Goal: Task Accomplishment & Management: Complete application form

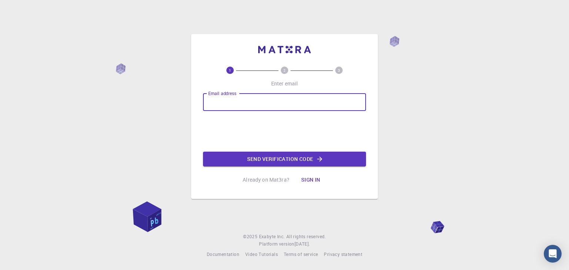
click at [239, 101] on input "Email address" at bounding box center [284, 102] width 163 height 18
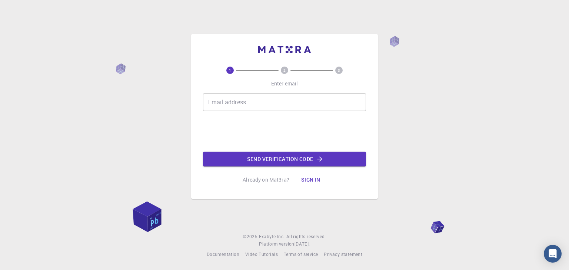
click at [344, 176] on div "1 2 3 Enter email Email address Email address 0cAFcWeA6psIvG731NC4WKe55amGCEWna…" at bounding box center [284, 127] width 163 height 121
click at [250, 99] on input "Email address" at bounding box center [284, 102] width 163 height 18
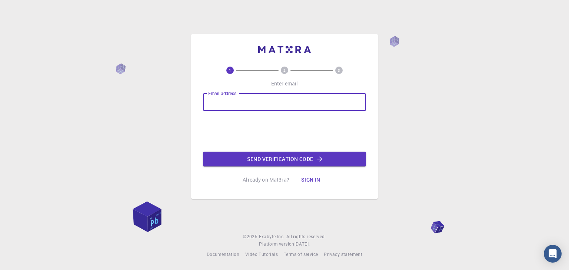
type input "[EMAIL_ADDRESS][DOMAIN_NAME]"
click at [288, 156] on button "Send verification code" at bounding box center [284, 159] width 163 height 15
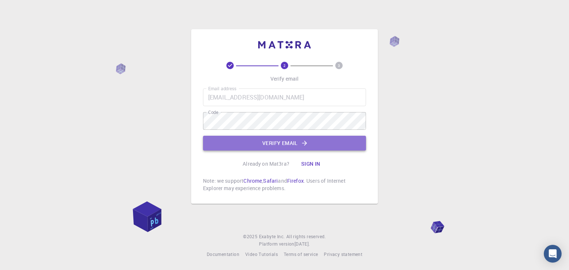
click at [277, 143] on button "Verify email" at bounding box center [284, 143] width 163 height 15
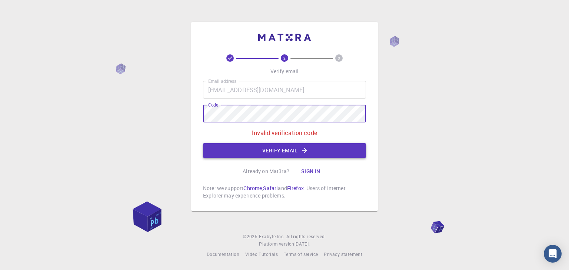
click at [269, 149] on button "Verify email" at bounding box center [284, 150] width 163 height 15
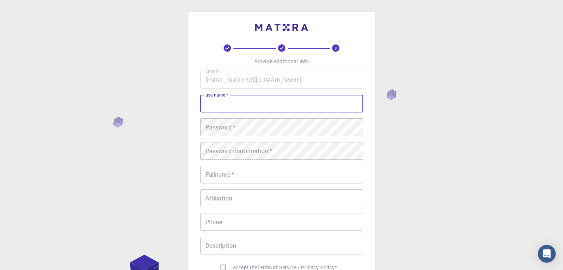
click at [228, 106] on input "username   *" at bounding box center [281, 104] width 163 height 18
type input "[PERSON_NAME]"
type input "ix_ip"
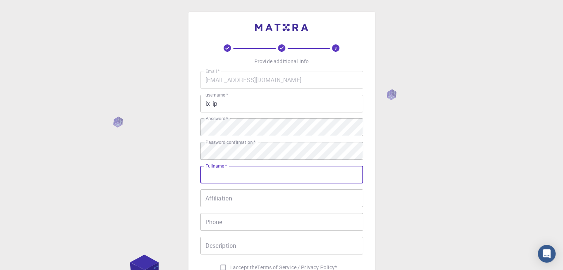
click at [290, 177] on input "Fullname   *" at bounding box center [281, 175] width 163 height 18
type input "[PERSON_NAME]"
type input "07802328915"
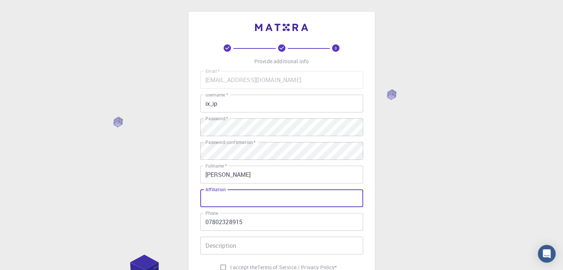
click at [272, 203] on input "Affiliation" at bounding box center [281, 199] width 163 height 18
type input "m"
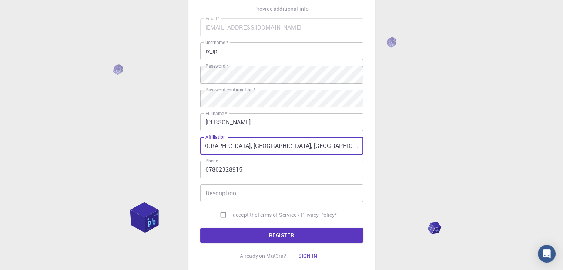
scroll to position [56, 0]
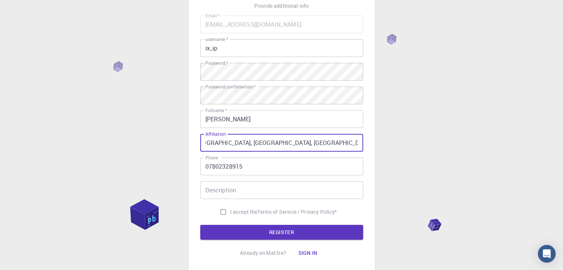
type input "Materials Engineering, [GEOGRAPHIC_DATA], [GEOGRAPHIC_DATA], [GEOGRAPHIC_DATA],…"
click at [206, 165] on input "07802328915" at bounding box center [281, 167] width 163 height 18
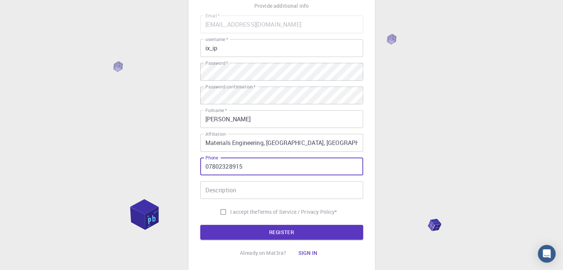
click at [208, 167] on input "07802328915" at bounding box center [281, 167] width 163 height 18
type input "[PHONE_NUMBER]"
click at [222, 192] on input "Description" at bounding box center [281, 191] width 163 height 18
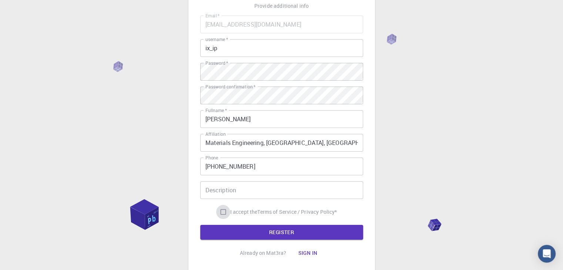
click at [226, 213] on input "I accept the Terms of Service / Privacy Policy *" at bounding box center [223, 212] width 14 height 14
checkbox input "true"
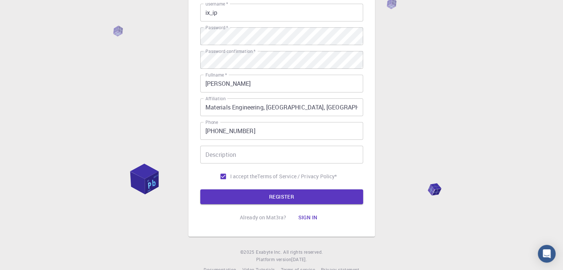
scroll to position [92, 0]
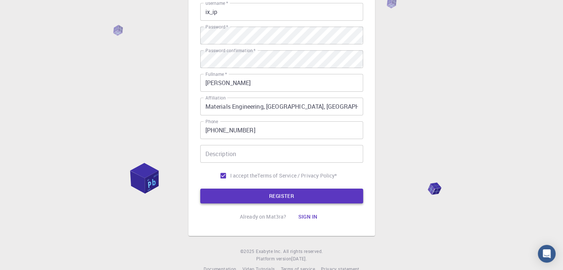
click at [271, 202] on button "REGISTER" at bounding box center [281, 196] width 163 height 15
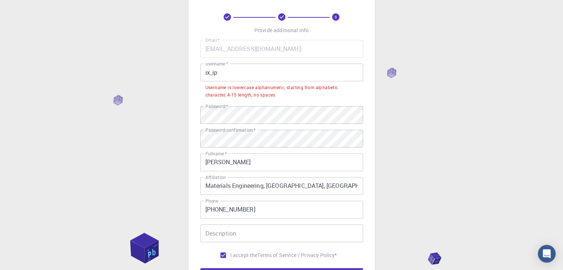
scroll to position [23, 0]
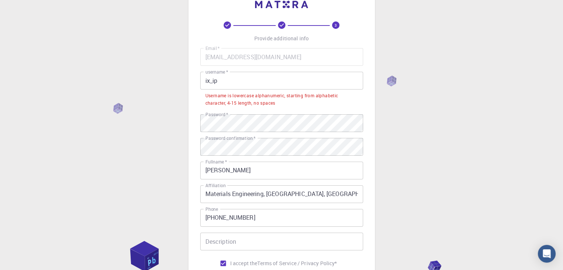
click at [230, 85] on input "ix_ip" at bounding box center [281, 81] width 163 height 18
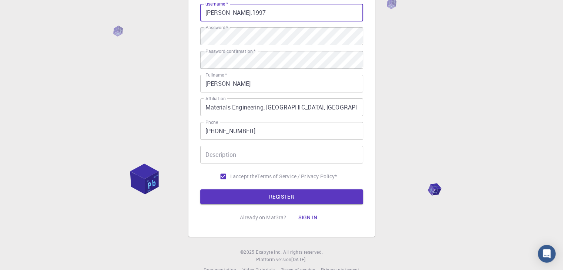
scroll to position [91, 0]
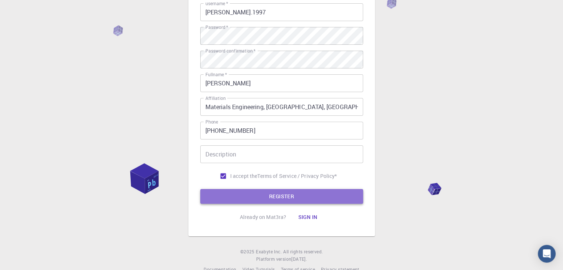
click at [269, 196] on button "REGISTER" at bounding box center [281, 196] width 163 height 15
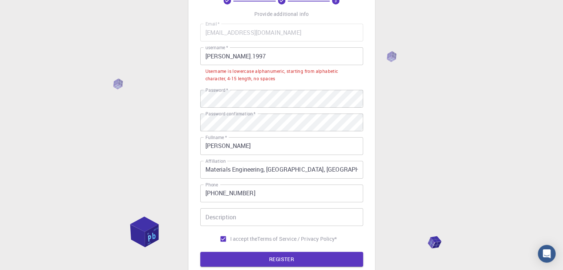
scroll to position [47, 0]
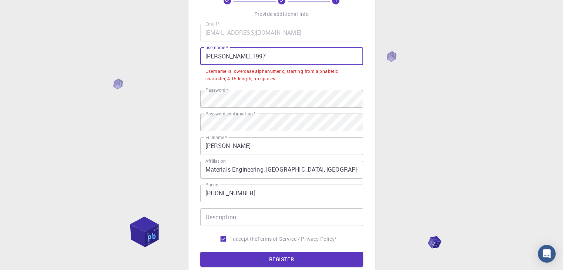
click at [214, 57] on input "[PERSON_NAME].1997" at bounding box center [281, 56] width 163 height 18
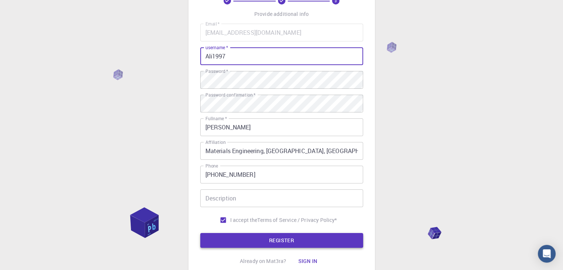
click at [280, 244] on button "REGISTER" at bounding box center [281, 240] width 163 height 15
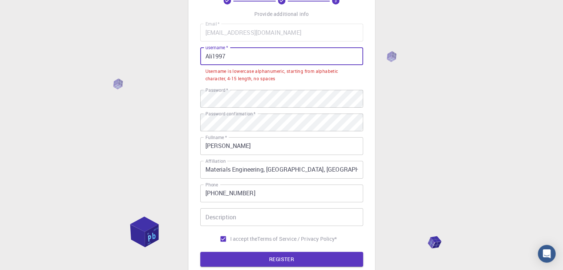
click at [229, 56] on input "Ali1997" at bounding box center [281, 56] width 163 height 18
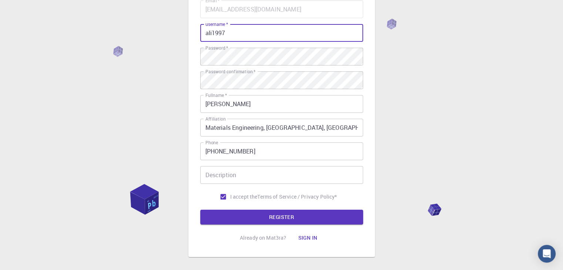
scroll to position [73, 0]
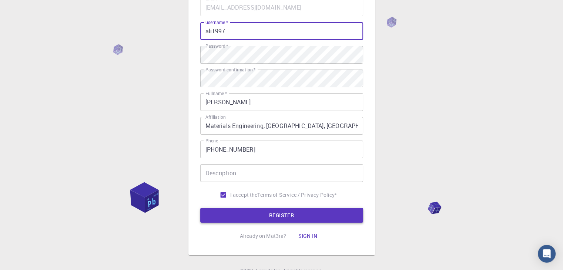
type input "ali1997"
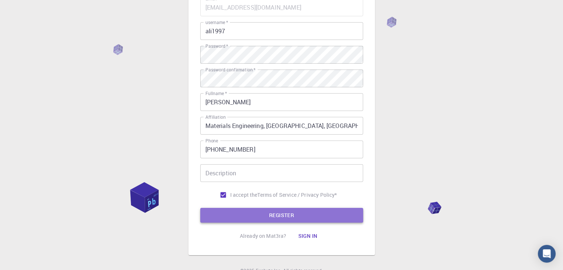
click at [282, 211] on button "REGISTER" at bounding box center [281, 215] width 163 height 15
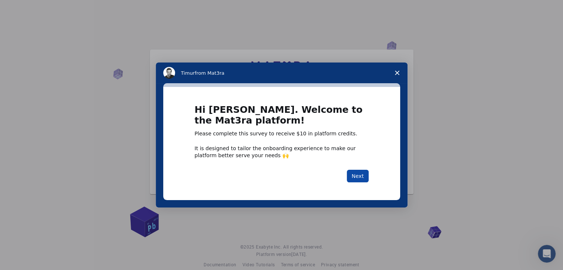
click at [359, 176] on button "Next" at bounding box center [358, 176] width 22 height 13
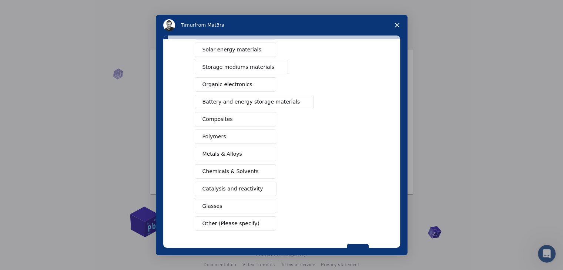
scroll to position [61, 0]
click at [220, 122] on button "Composites" at bounding box center [235, 118] width 81 height 14
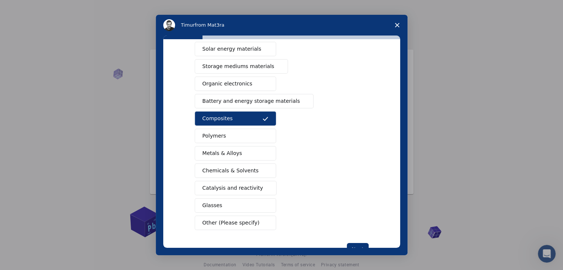
click at [227, 135] on button "Polymers" at bounding box center [235, 136] width 81 height 14
click at [236, 156] on button "Metals & Alloys" at bounding box center [235, 153] width 81 height 14
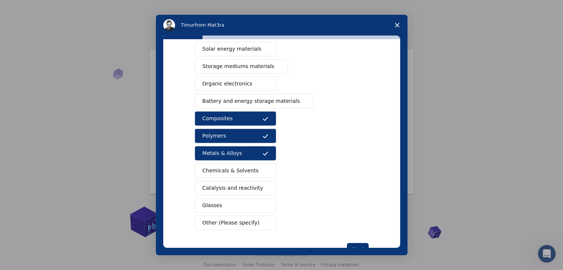
click at [234, 206] on button "Glasses" at bounding box center [235, 206] width 81 height 14
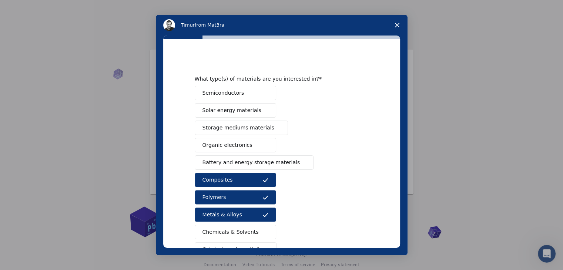
click at [232, 91] on span "Semiconductors" at bounding box center [224, 93] width 42 height 8
click at [237, 114] on button "Solar energy materials" at bounding box center [235, 110] width 81 height 14
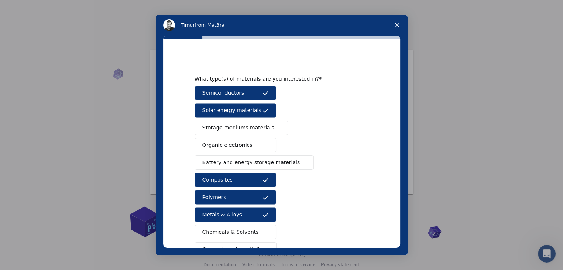
click at [243, 129] on span "Storage mediums materials" at bounding box center [239, 128] width 72 height 8
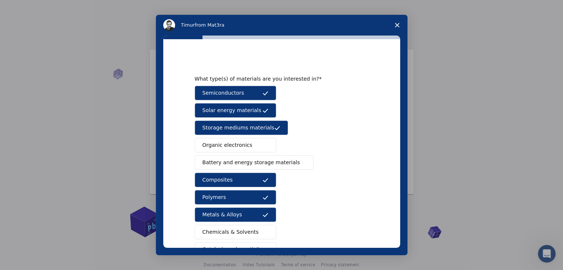
click at [244, 144] on button "Organic electronics" at bounding box center [235, 145] width 81 height 14
click at [250, 167] on button "Battery and energy storage materials" at bounding box center [254, 163] width 119 height 14
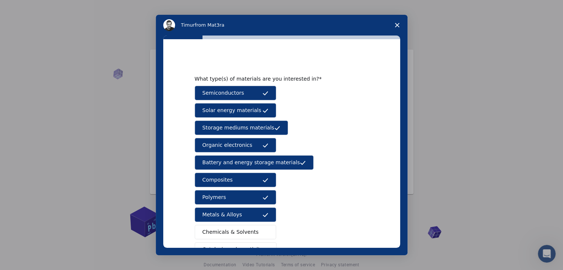
scroll to position [85, 0]
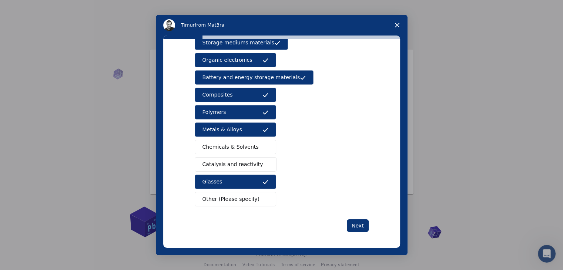
click at [240, 146] on span "Chemicals & Solvents" at bounding box center [231, 147] width 56 height 8
click at [242, 157] on button "Catalysis and reactivity" at bounding box center [236, 164] width 82 height 14
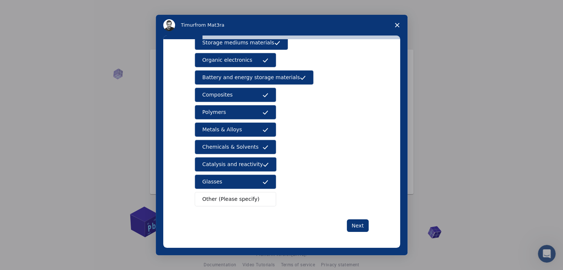
click at [252, 193] on button "Other (Please specify)" at bounding box center [235, 199] width 81 height 14
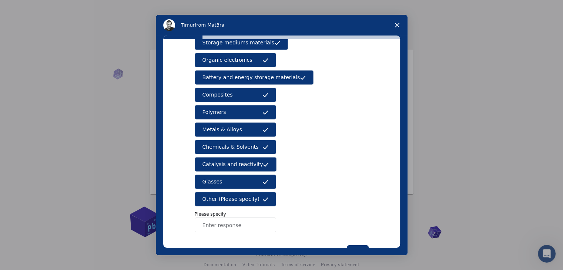
click at [253, 198] on button "Other (Please specify)" at bounding box center [235, 199] width 81 height 14
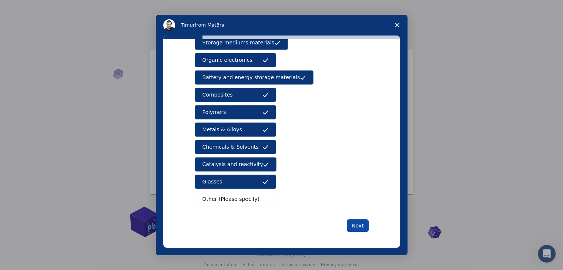
click at [361, 225] on button "Next" at bounding box center [358, 226] width 22 height 13
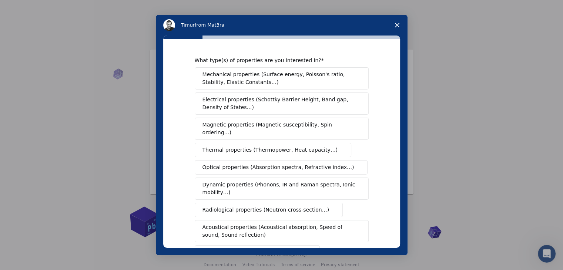
scroll to position [124, 0]
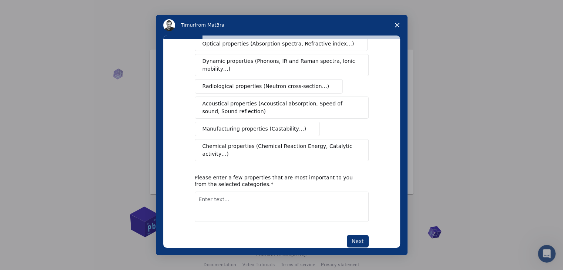
click at [268, 143] on span "Chemical properties (Chemical Reaction Energy, Catalytic activity…)" at bounding box center [279, 151] width 153 height 16
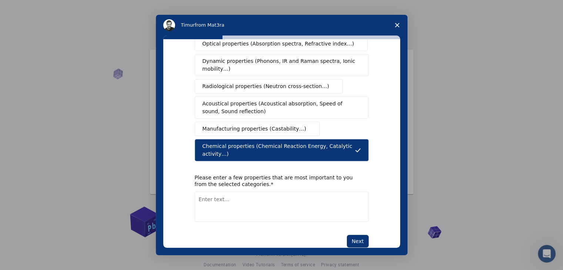
click at [250, 124] on button "Manufacturing properties (Castability…)" at bounding box center [258, 129] width 126 height 14
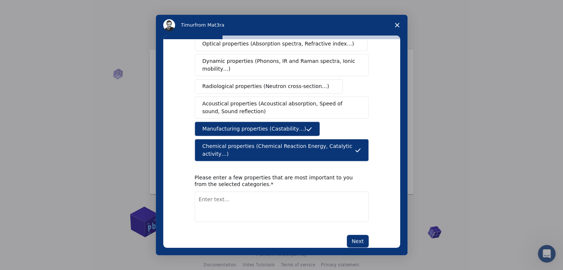
click at [241, 100] on span "Acoustical properties (Acoustical absorption, Speed of sound, Sound reflection)" at bounding box center [280, 108] width 154 height 16
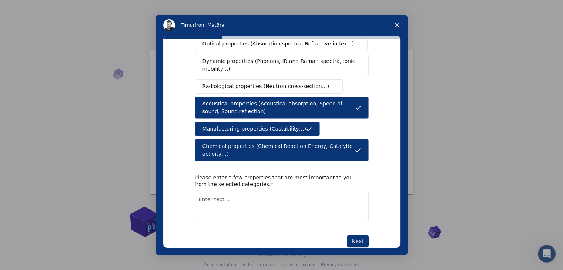
click at [237, 82] on button "Radiological properties (Neutron cross-section…)" at bounding box center [269, 86] width 149 height 14
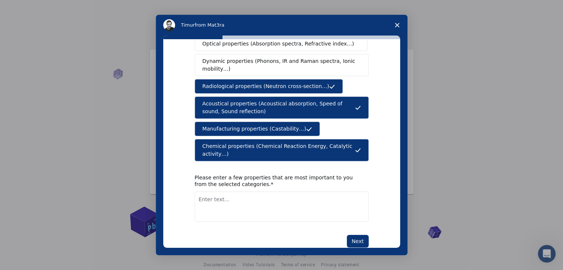
click at [234, 57] on span "Dynamic properties (Phonons, IR and Raman spectra, Ionic mobility…)" at bounding box center [280, 65] width 154 height 16
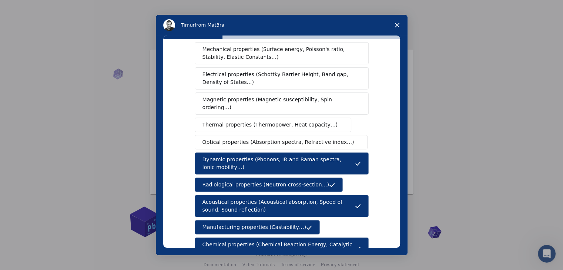
scroll to position [25, 0]
click at [242, 139] on span "Optical properties (Absorption spectra, Refractive index…)" at bounding box center [279, 143] width 152 height 8
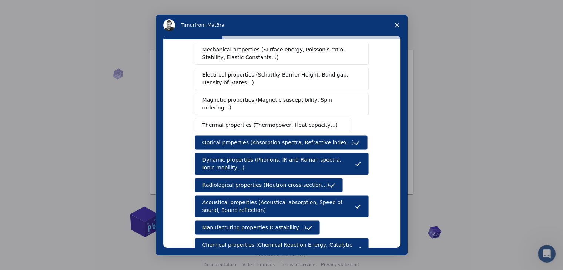
click at [236, 121] on span "Thermal properties (Thermopower, Heat capacity…)" at bounding box center [271, 125] width 136 height 8
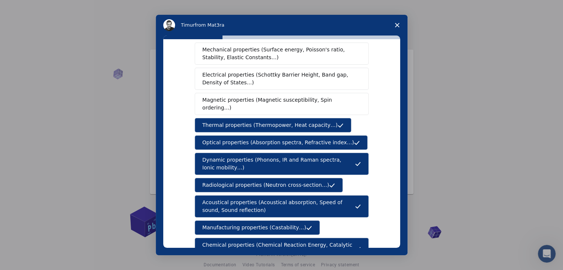
click at [232, 109] on div "Mechanical properties (Surface energy, Poisson's ratio, Stability, Elastic Cons…" at bounding box center [282, 152] width 174 height 218
click at [296, 103] on span "Magnetic properties (Magnetic susceptibility, Spin ordering…)" at bounding box center [279, 104] width 153 height 16
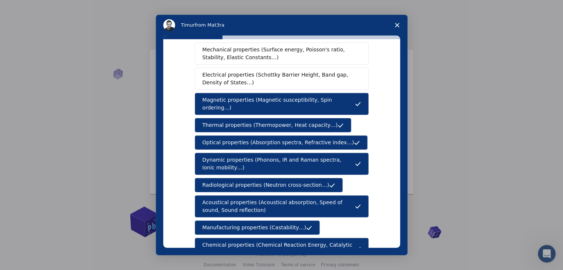
click at [277, 78] on span "Electrical properties (Schottky Barrier Height, Band gap, Density of States…)" at bounding box center [280, 79] width 154 height 16
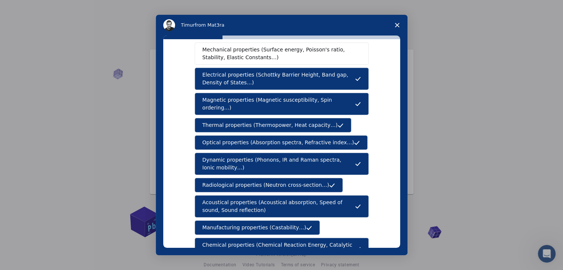
click at [264, 55] on span "Mechanical properties (Surface energy, Poisson's ratio, Stability, Elastic Cons…" at bounding box center [280, 54] width 154 height 16
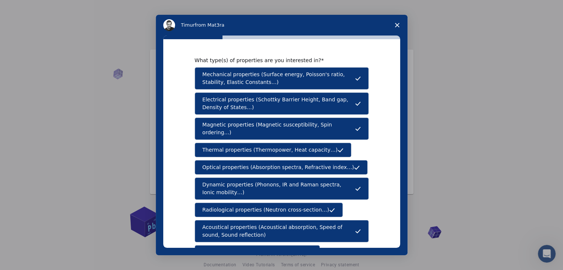
scroll to position [124, 0]
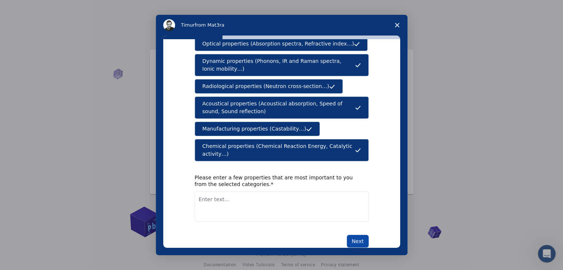
click at [350, 235] on button "Next" at bounding box center [358, 241] width 22 height 13
click at [242, 196] on textarea "Enter text..." at bounding box center [282, 207] width 174 height 30
click at [223, 192] on textarea "Enter text..." at bounding box center [282, 207] width 174 height 30
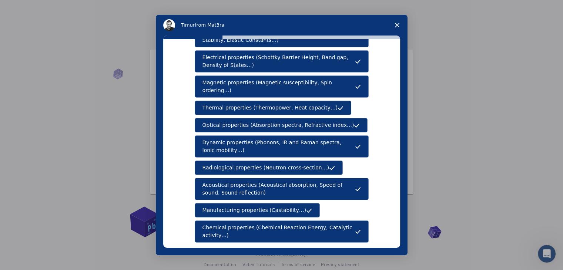
scroll to position [44, 0]
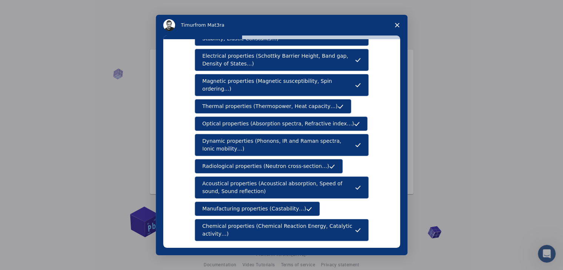
drag, startPoint x: 200, startPoint y: 130, endPoint x: 240, endPoint y: 132, distance: 39.7
click at [240, 134] on button "Dynamic properties (Phonons, IR and Raman spectra, Ionic mobility…)" at bounding box center [282, 145] width 174 height 22
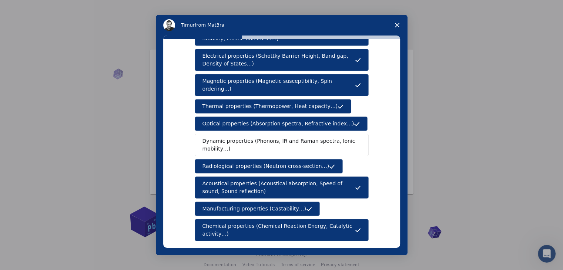
click at [240, 137] on span "Dynamic properties (Phonons, IR and Raman spectra, Ionic mobility…)" at bounding box center [280, 145] width 154 height 16
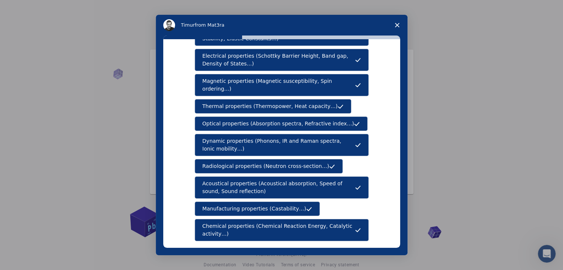
scroll to position [84, 0]
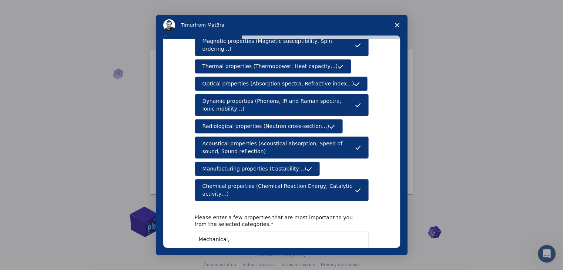
click at [247, 232] on textarea "Mechanical," at bounding box center [282, 247] width 174 height 30
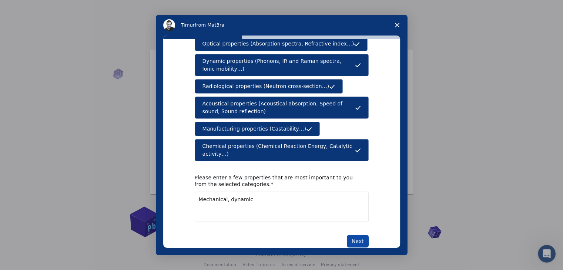
type textarea "Mechanical, dynamic"
click at [357, 235] on button "Next" at bounding box center [358, 241] width 22 height 13
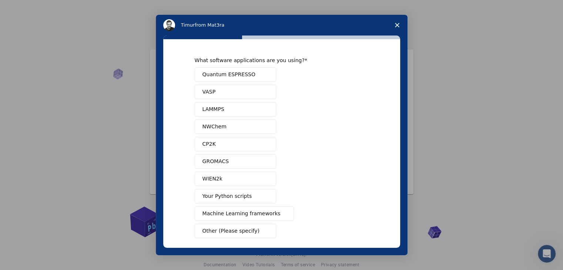
scroll to position [32, 0]
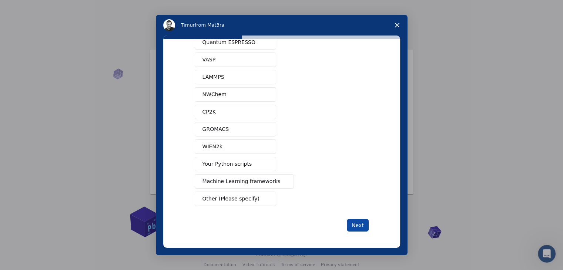
click at [353, 219] on button "Next" at bounding box center [358, 225] width 22 height 13
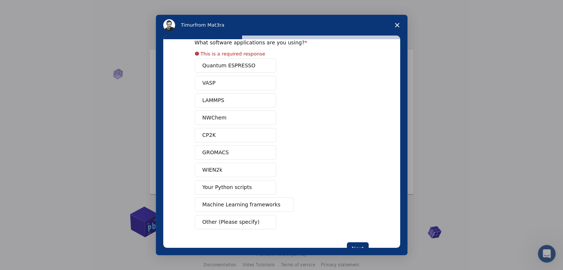
click at [233, 70] on div "Quantum ESPRESSO VASP LAMMPS NWChem CP2K GROMACS WIEN2k Your Python scripts Mac…" at bounding box center [282, 144] width 174 height 171
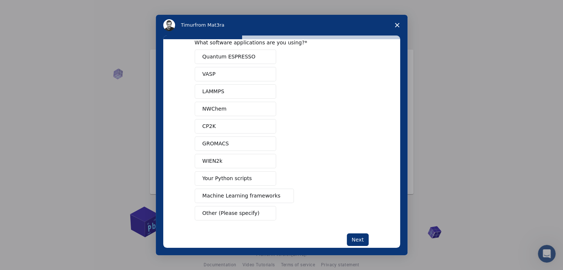
click at [234, 58] on span "Quantum ESPRESSO" at bounding box center [229, 57] width 53 height 8
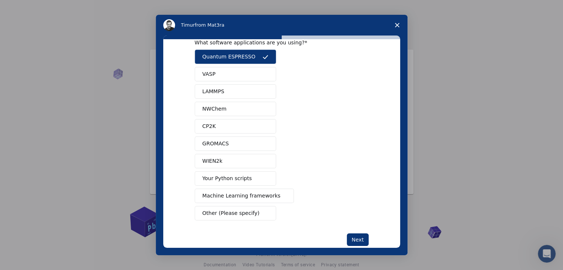
click at [240, 71] on button "VASP" at bounding box center [235, 74] width 81 height 14
click at [243, 97] on button "LAMMPS" at bounding box center [235, 91] width 81 height 14
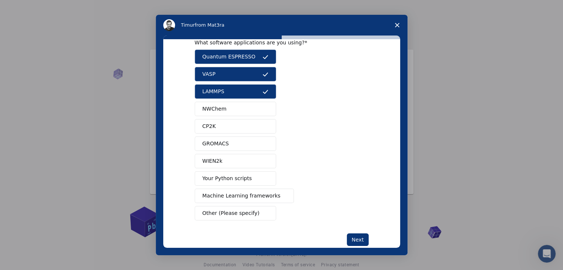
click at [247, 111] on button "NWChem" at bounding box center [235, 109] width 81 height 14
click at [256, 123] on button "CP2K" at bounding box center [235, 126] width 81 height 14
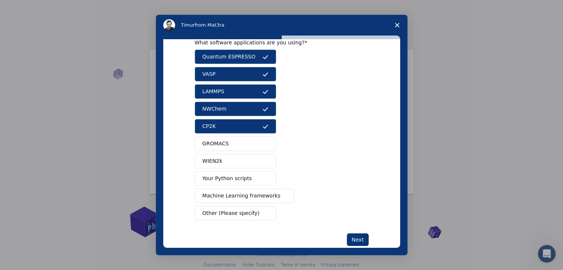
click at [250, 140] on button "GROMACS" at bounding box center [235, 144] width 81 height 14
click at [250, 154] on button "WIEN2k" at bounding box center [235, 161] width 81 height 14
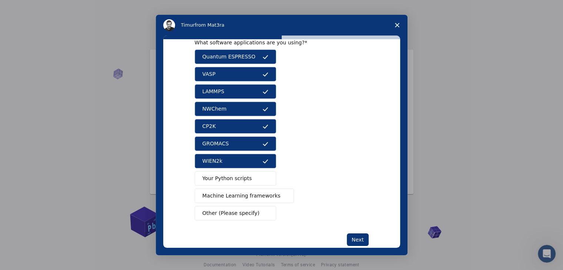
click at [248, 178] on button "Your Python scripts" at bounding box center [235, 179] width 81 height 14
click at [255, 196] on span "Machine Learning frameworks" at bounding box center [242, 196] width 78 height 8
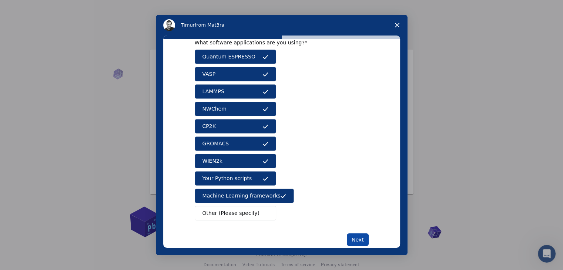
click at [355, 236] on button "Next" at bounding box center [358, 240] width 22 height 13
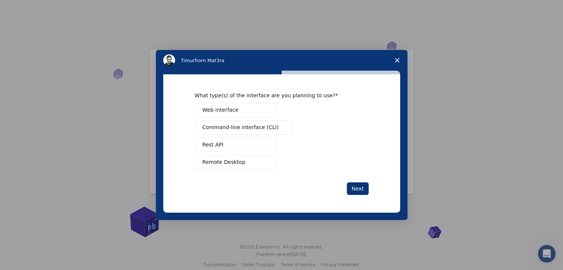
scroll to position [0, 0]
click at [222, 109] on span "Web interface" at bounding box center [221, 110] width 36 height 8
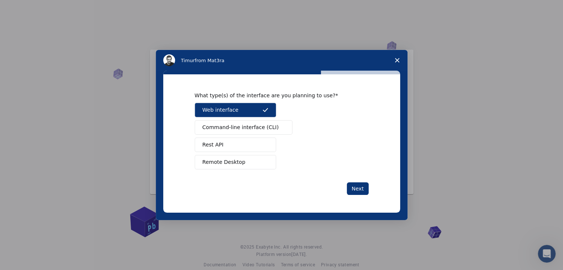
click at [242, 124] on span "Command-line interface (CLI)" at bounding box center [241, 128] width 76 height 8
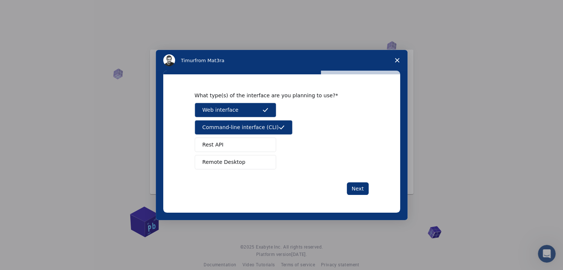
click at [260, 143] on button "Rest API" at bounding box center [235, 145] width 81 height 14
click at [238, 162] on span "Remote Desktop" at bounding box center [224, 163] width 43 height 8
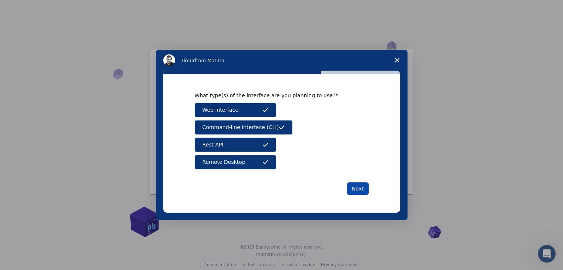
click at [360, 190] on button "Next" at bounding box center [358, 189] width 22 height 13
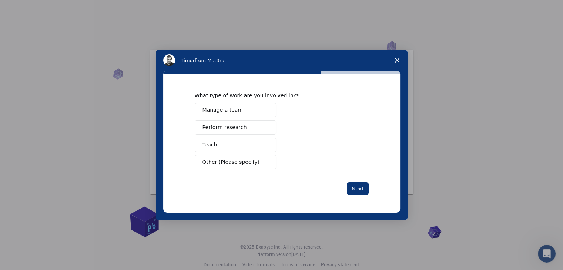
click at [226, 110] on span "Manage a team" at bounding box center [223, 110] width 40 height 8
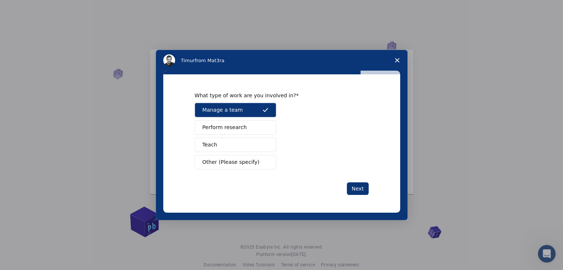
click at [233, 124] on span "Perform research" at bounding box center [225, 128] width 44 height 8
click at [240, 145] on button "Teach" at bounding box center [235, 145] width 81 height 14
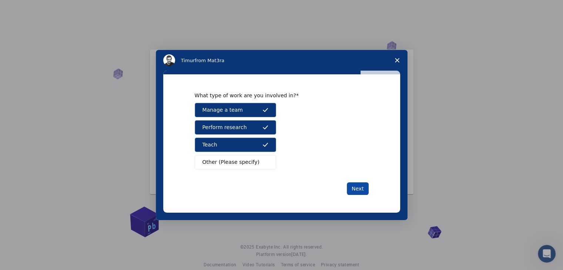
click at [361, 186] on button "Next" at bounding box center [358, 189] width 22 height 13
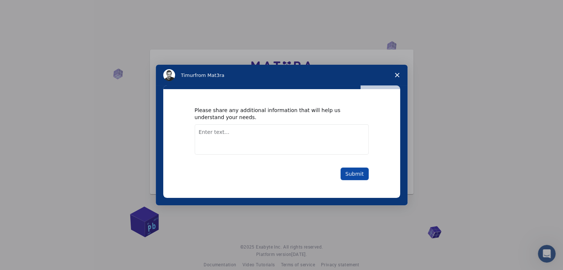
click at [361, 174] on button "Submit" at bounding box center [355, 174] width 28 height 13
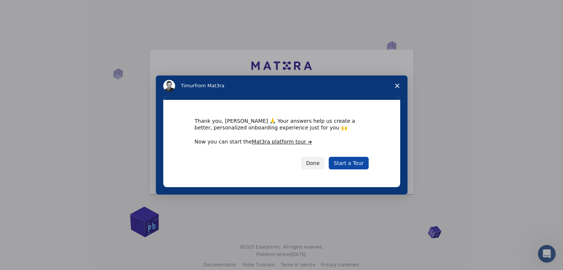
click at [355, 167] on link "Start a Tour" at bounding box center [349, 163] width 40 height 13
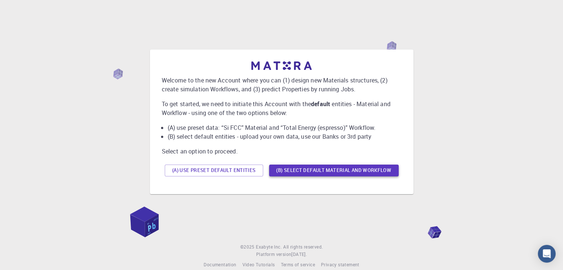
click at [306, 168] on button "(B) Select default material and workflow" at bounding box center [334, 171] width 130 height 12
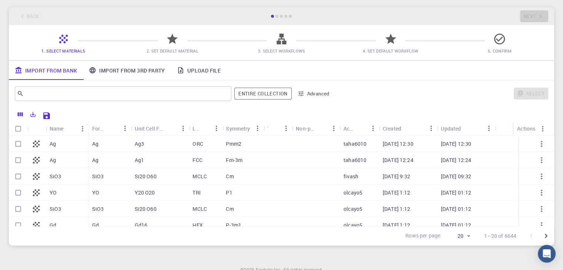
scroll to position [46, 0]
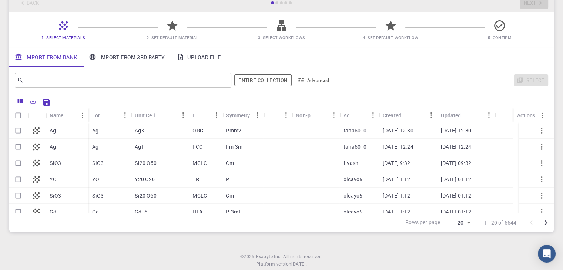
click at [100, 131] on div "Ag" at bounding box center [110, 131] width 43 height 16
checkbox input "true"
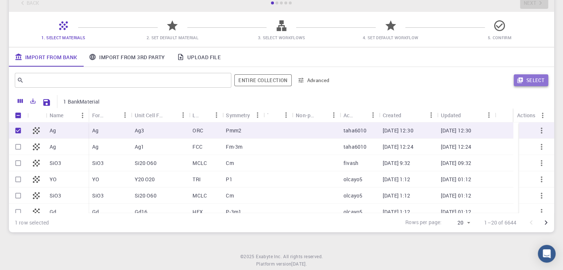
click at [526, 79] on button "Select" at bounding box center [531, 80] width 34 height 12
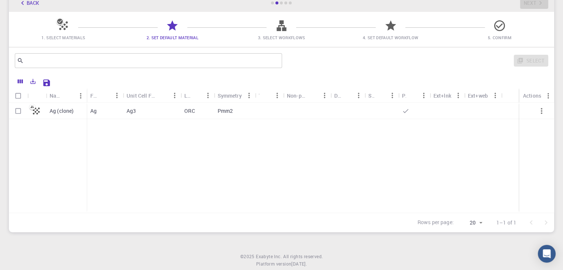
click at [407, 113] on icon at bounding box center [405, 110] width 7 height 7
checkbox input "true"
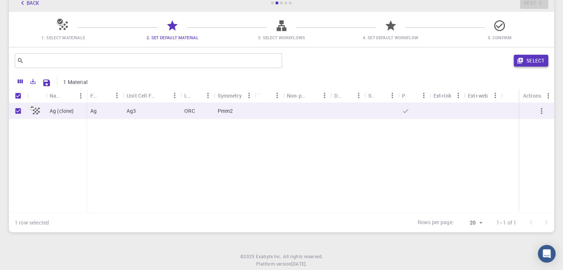
click at [535, 63] on button "Select" at bounding box center [531, 61] width 34 height 12
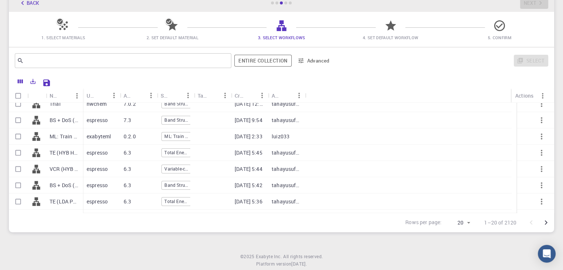
scroll to position [72, 0]
click at [67, 172] on p "VCR (HYB HSE) (PW USP)" at bounding box center [65, 169] width 30 height 7
checkbox input "true"
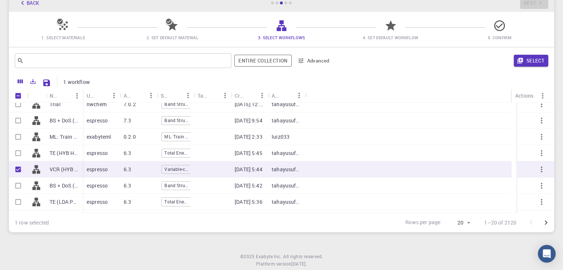
click at [529, 51] on div "​ Entire collection Advanced Select" at bounding box center [282, 60] width 546 height 27
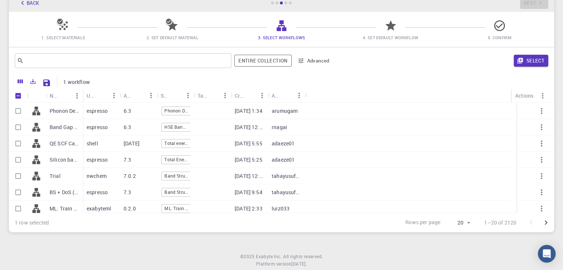
click at [65, 110] on p "Phonon Density of States + Dispersions (clone) (clone) (clone) (clone)" at bounding box center [65, 110] width 30 height 7
checkbox input "true"
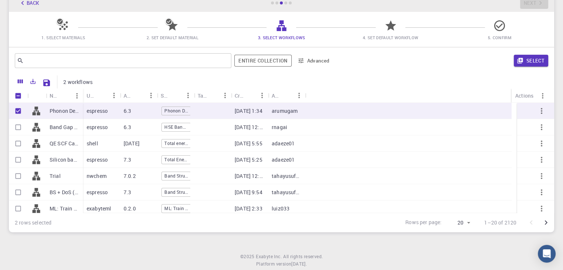
click at [69, 123] on div "Band Gap + DoS - HSE (clone) (clone)" at bounding box center [64, 127] width 37 height 16
checkbox input "true"
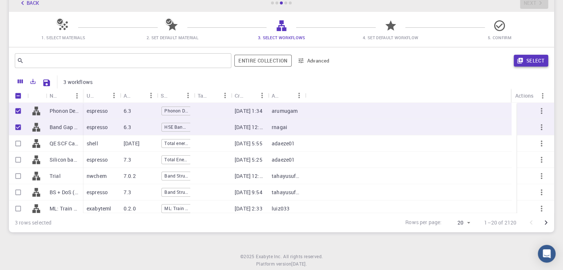
click at [524, 59] on button "Select" at bounding box center [531, 61] width 34 height 12
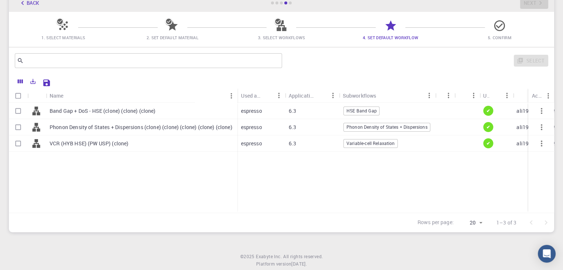
click at [333, 116] on div "6.3" at bounding box center [312, 111] width 54 height 16
checkbox input "true"
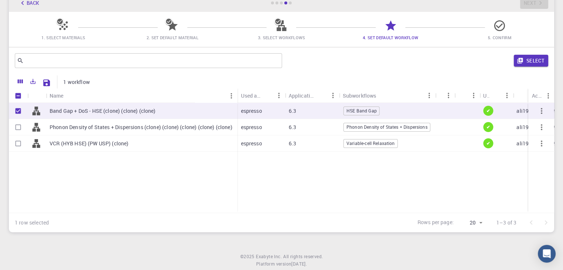
click at [336, 131] on div "6.3" at bounding box center [312, 127] width 54 height 16
checkbox input "true"
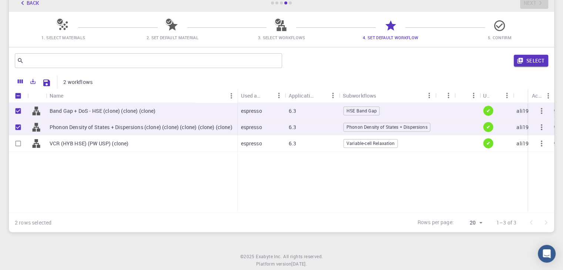
click at [336, 142] on div "6.3" at bounding box center [312, 144] width 54 height 16
checkbox input "true"
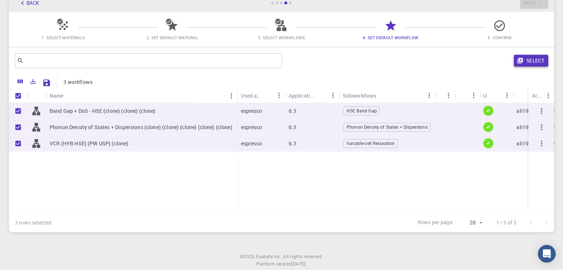
click at [532, 63] on button "Select" at bounding box center [531, 61] width 34 height 12
checkbox input "false"
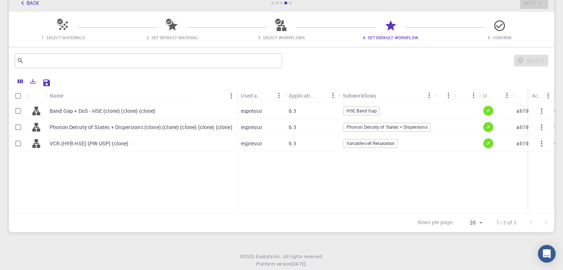
click at [166, 124] on p "Phonon Density of States + Dispersions (clone) (clone) (clone) (clone) (clone)" at bounding box center [141, 127] width 183 height 7
checkbox input "true"
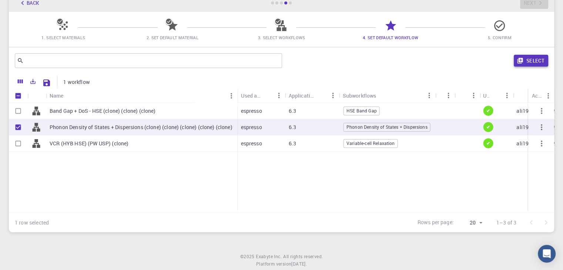
click at [522, 57] on button "Select" at bounding box center [531, 61] width 34 height 12
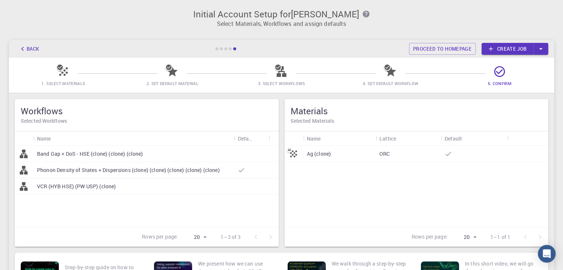
click at [501, 73] on icon at bounding box center [499, 71] width 13 height 13
click at [449, 151] on icon at bounding box center [448, 153] width 7 height 7
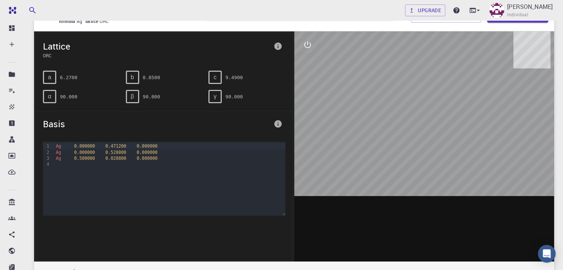
scroll to position [34, 0]
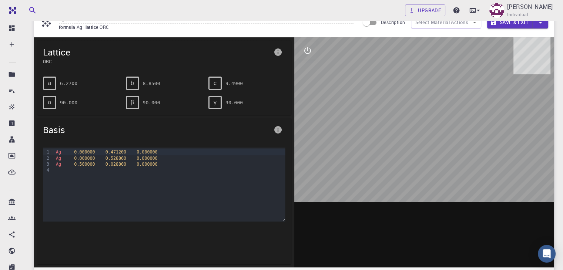
drag, startPoint x: 382, startPoint y: 108, endPoint x: 449, endPoint y: 137, distance: 72.7
click at [449, 137] on div at bounding box center [424, 152] width 260 height 230
drag, startPoint x: 445, startPoint y: 203, endPoint x: 458, endPoint y: 198, distance: 14.3
click at [458, 198] on div at bounding box center [424, 152] width 260 height 230
click at [87, 150] on span "0.000000" at bounding box center [84, 152] width 21 height 5
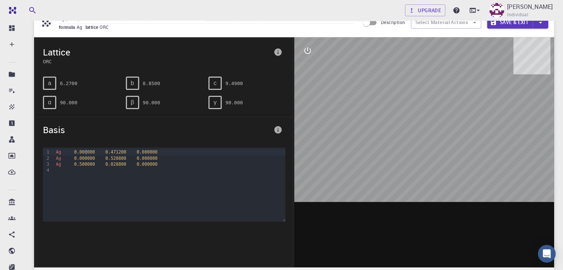
click at [87, 150] on span "0.000000" at bounding box center [84, 152] width 21 height 5
click at [77, 156] on span "0.000000" at bounding box center [84, 158] width 21 height 5
click at [82, 150] on span "0.000000" at bounding box center [84, 152] width 21 height 5
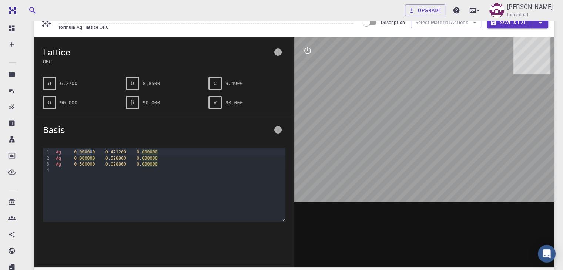
click at [82, 150] on span "0.000000" at bounding box center [84, 152] width 21 height 5
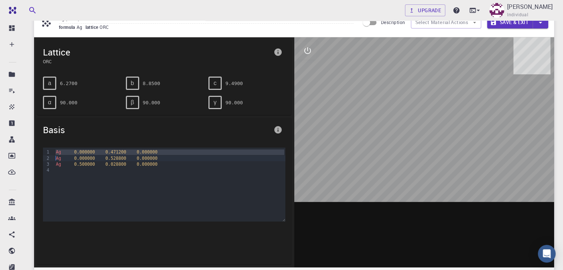
click at [82, 150] on span "0.000000" at bounding box center [84, 152] width 21 height 5
click at [54, 82] on div "a" at bounding box center [49, 83] width 13 height 13
click at [61, 82] on pre "6.2700" at bounding box center [68, 83] width 17 height 13
click at [66, 82] on pre "6.2700" at bounding box center [68, 83] width 17 height 13
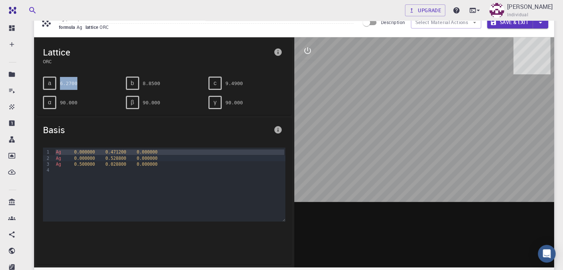
click at [66, 82] on pre "6.2700" at bounding box center [68, 83] width 17 height 13
click at [134, 84] on div "b" at bounding box center [132, 83] width 13 height 13
click at [131, 83] on span "b" at bounding box center [132, 83] width 3 height 7
click at [239, 143] on div "9 1 2 3 4 › Ag 0.000000 0.471200 0.000000 Ag 0.000000 0.528800 0.000000 Ag 0.50…" at bounding box center [164, 203] width 254 height 123
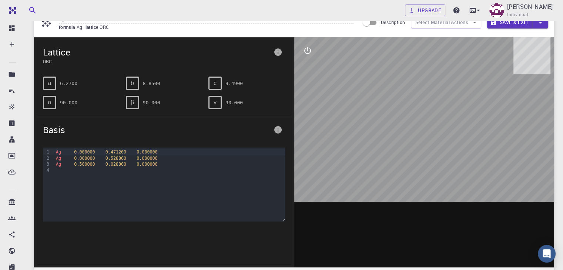
click at [187, 152] on div "Ag 0.000000 0.471200 0.000000" at bounding box center [170, 152] width 232 height 6
drag, startPoint x: 448, startPoint y: 128, endPoint x: 400, endPoint y: 146, distance: 51.5
click at [400, 146] on div at bounding box center [424, 152] width 260 height 230
drag, startPoint x: 436, startPoint y: 174, endPoint x: 430, endPoint y: 174, distance: 5.6
click at [430, 174] on div at bounding box center [424, 152] width 260 height 230
